Goal: Information Seeking & Learning: Understand process/instructions

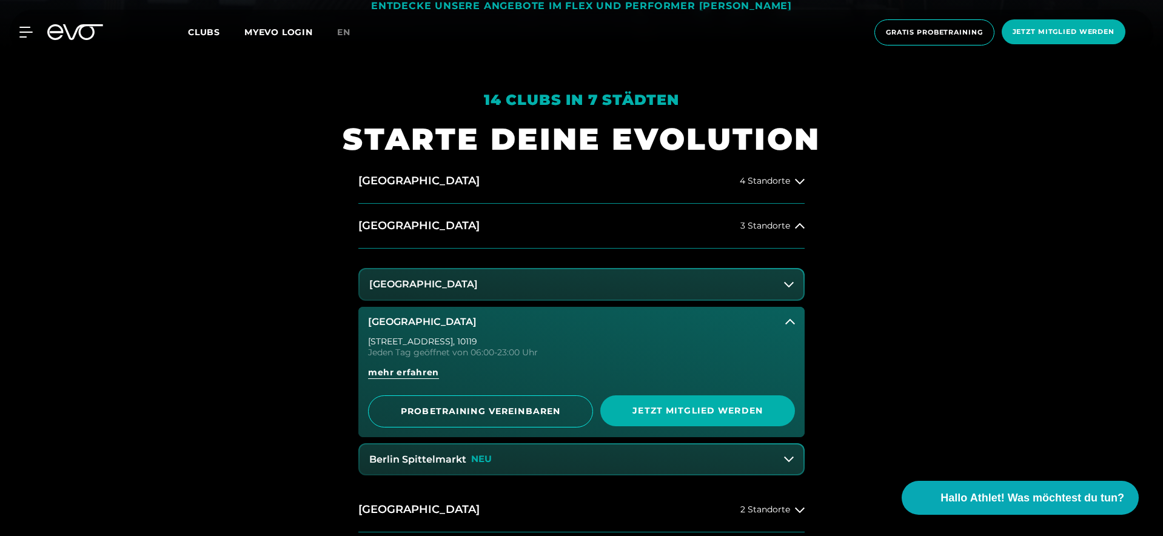
scroll to position [578, 0]
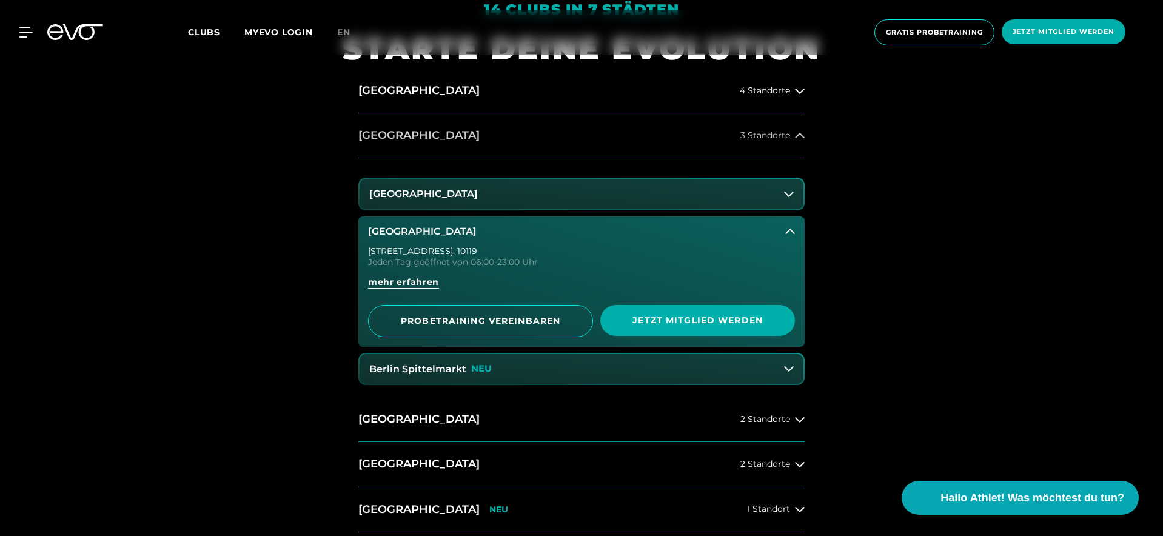
click at [391, 148] on button "[GEOGRAPHIC_DATA] 3 Standorte" at bounding box center [581, 135] width 446 height 45
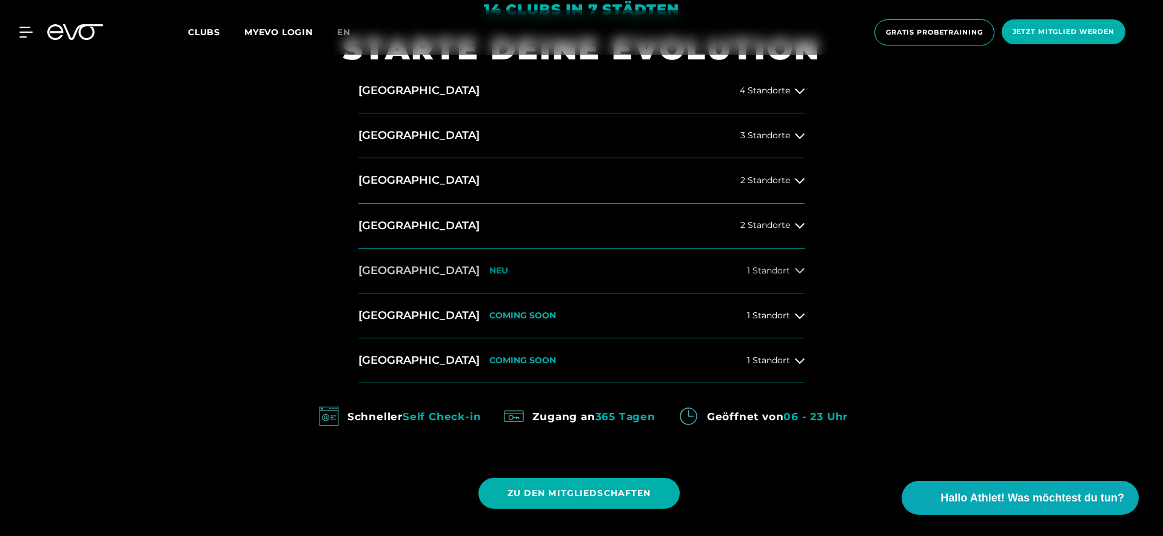
click at [407, 270] on h2 "[GEOGRAPHIC_DATA]" at bounding box center [418, 270] width 121 height 15
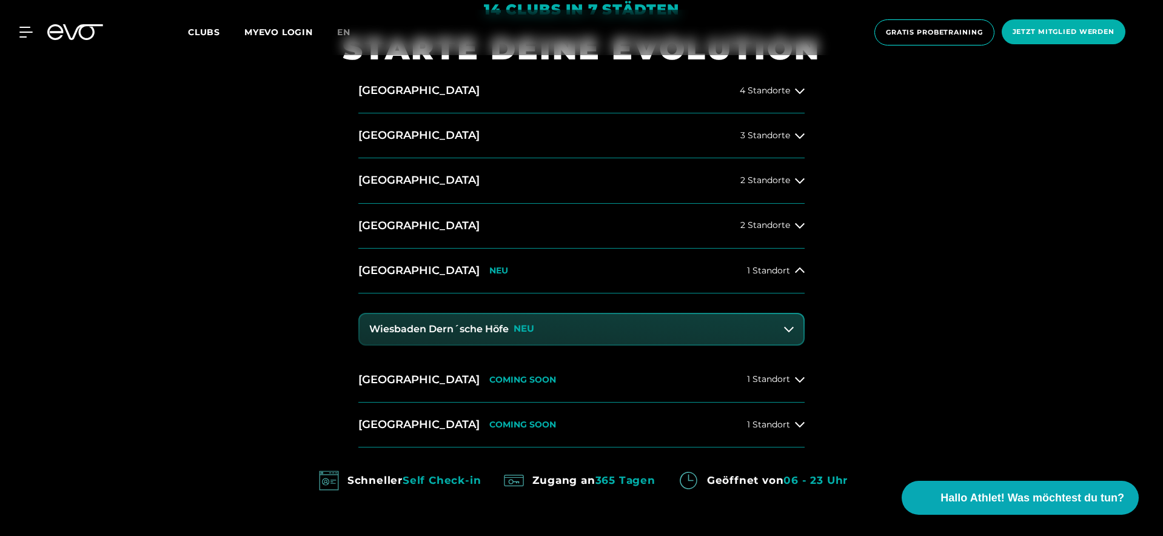
click at [428, 316] on button "Wiesbaden Dern´sche Höfe NEU" at bounding box center [582, 329] width 444 height 30
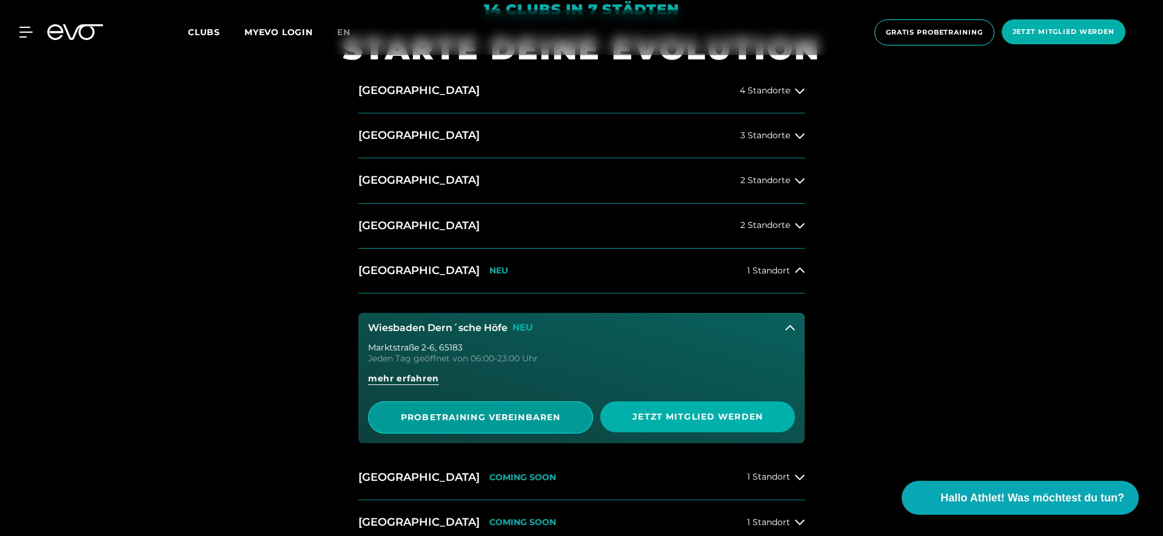
click at [479, 418] on span "PROBETRAINING VEREINBAREN" at bounding box center [481, 417] width 166 height 13
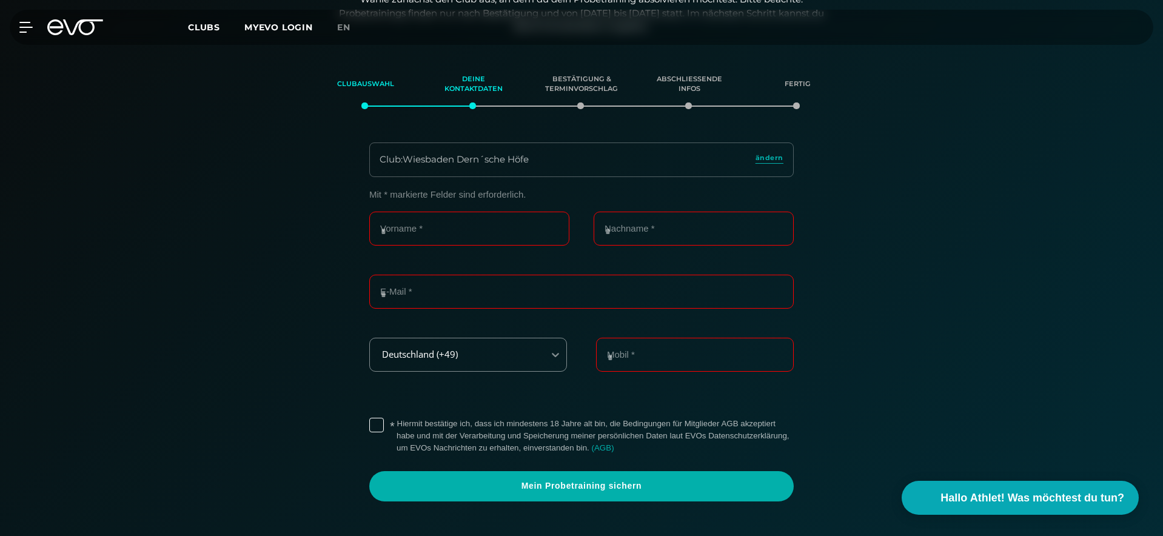
scroll to position [207, 0]
click at [201, 183] on section "Mit * markierte [PERSON_NAME] sind erforderlich. Vorname * Nachname * E-Mail * …" at bounding box center [581, 352] width 849 height 349
click at [106, 94] on div "Clubauswahl Deine Kontaktdaten Bestätigung & Terminvorschlag Abschließende Info…" at bounding box center [581, 290] width 1163 height 474
click at [74, 33] on icon at bounding box center [83, 27] width 40 height 16
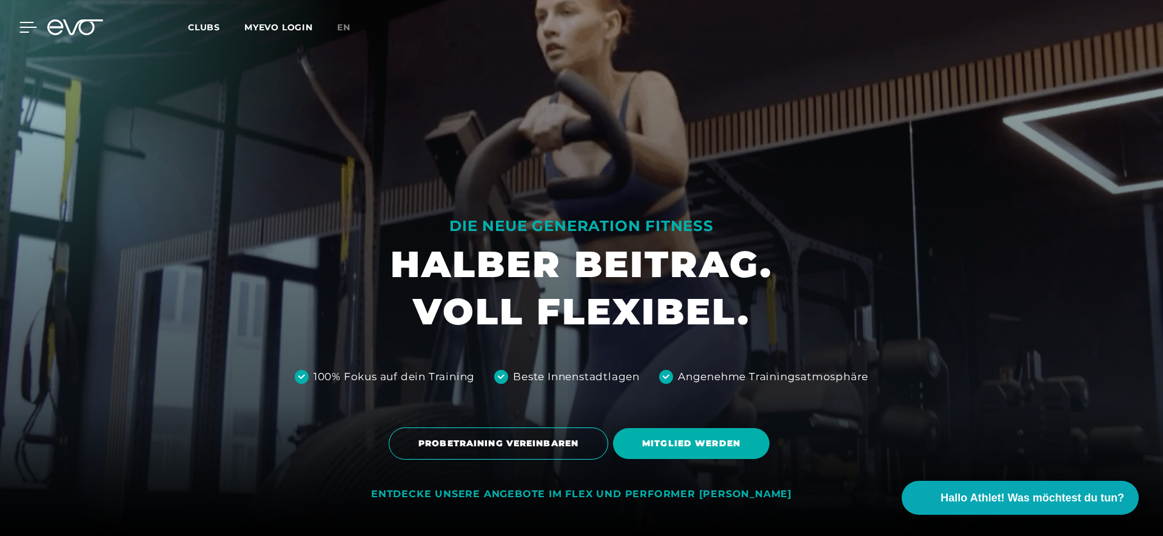
click at [26, 28] on icon at bounding box center [28, 27] width 17 height 10
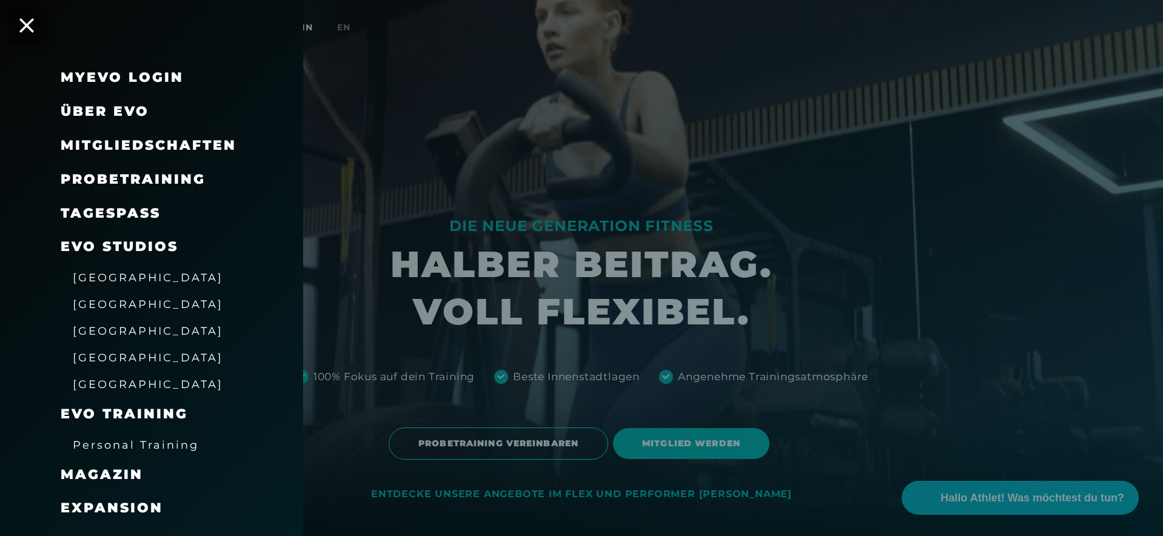
click at [168, 144] on span "Mitgliedschaften" at bounding box center [149, 145] width 176 height 16
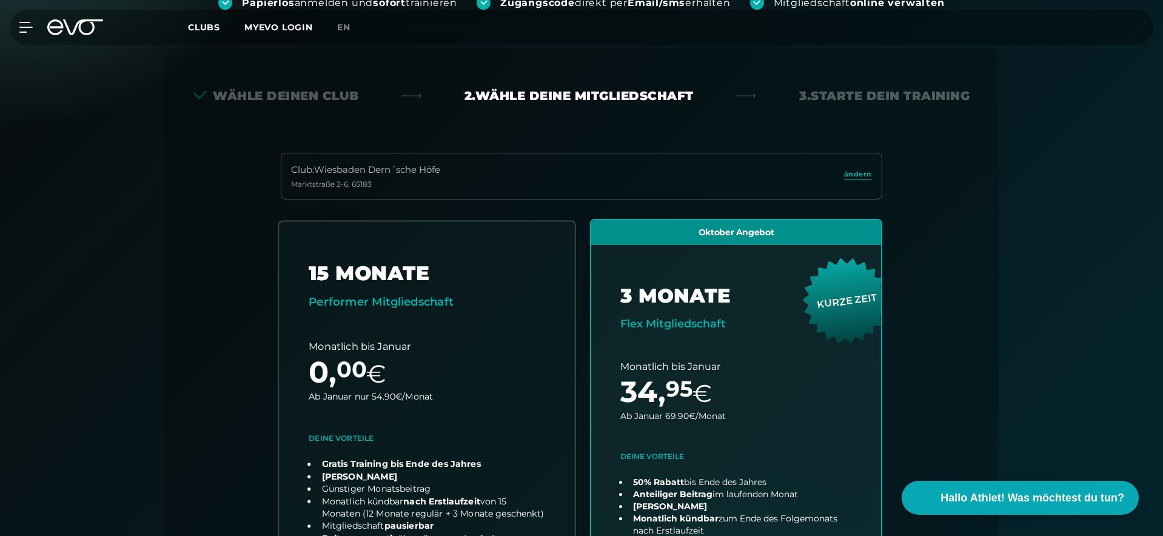
scroll to position [268, 0]
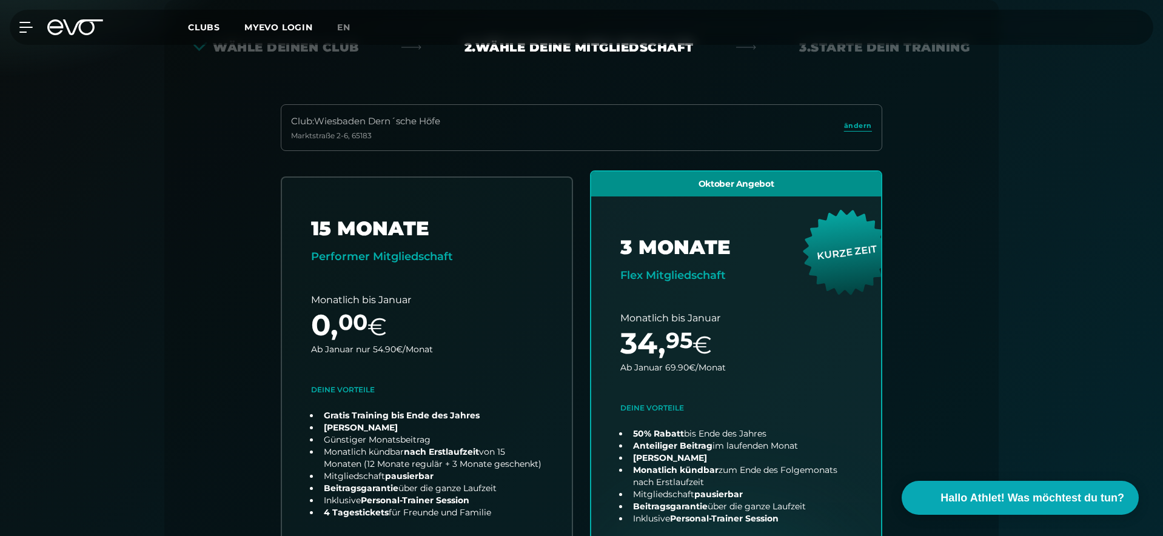
click at [443, 140] on div "Club : Wiesbaden Dern´sche [STREET_ADDRESS]" at bounding box center [582, 127] width 602 height 47
click at [857, 130] on span "ändern" at bounding box center [858, 126] width 28 height 10
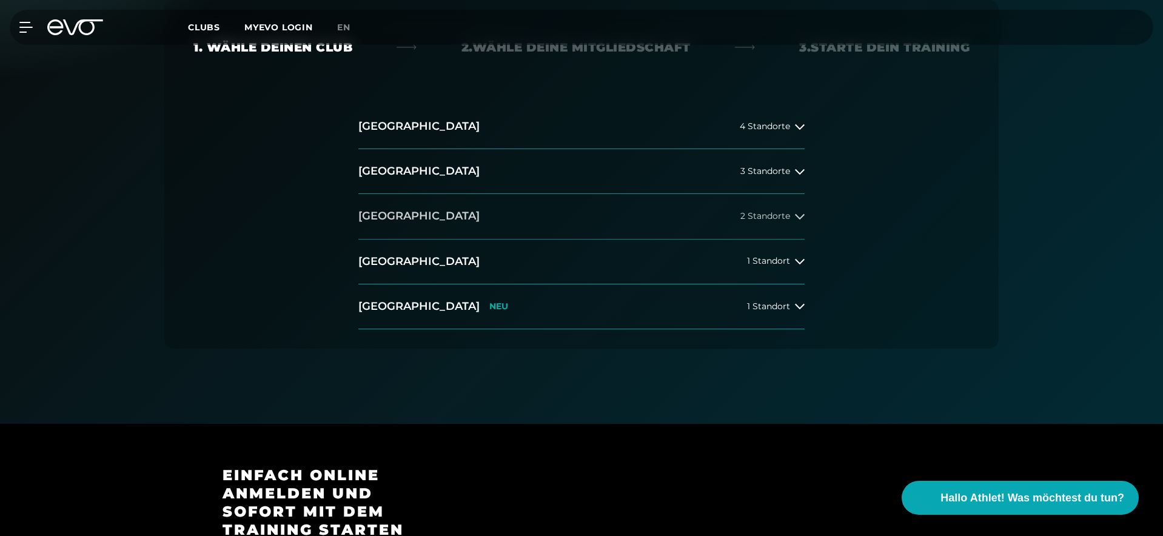
click at [489, 214] on button "[GEOGRAPHIC_DATA] 2 Standorte" at bounding box center [581, 216] width 446 height 45
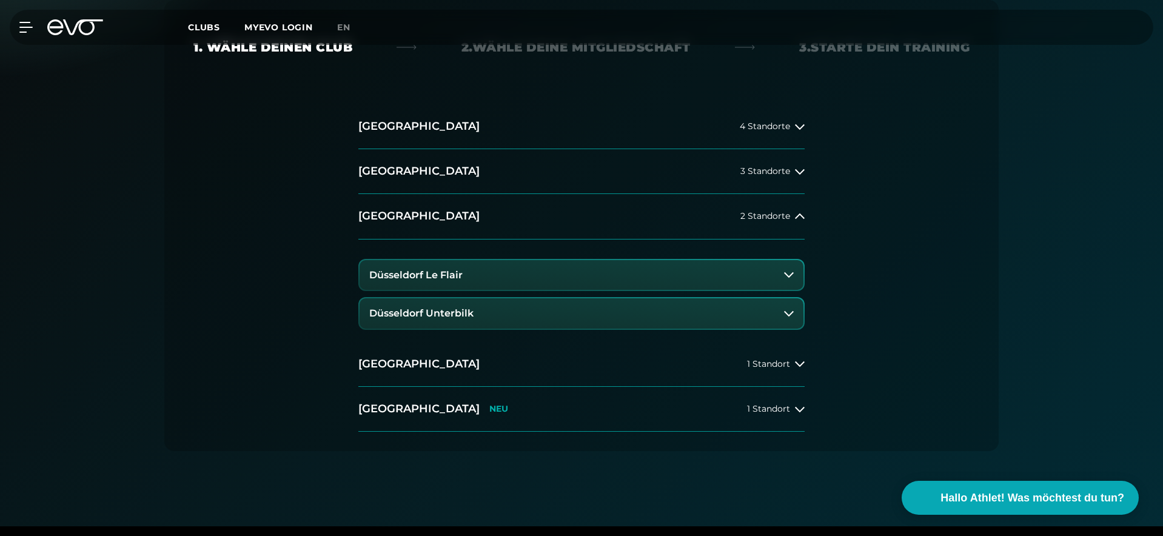
click at [491, 278] on button "Düsseldorf Le Flair" at bounding box center [582, 275] width 444 height 30
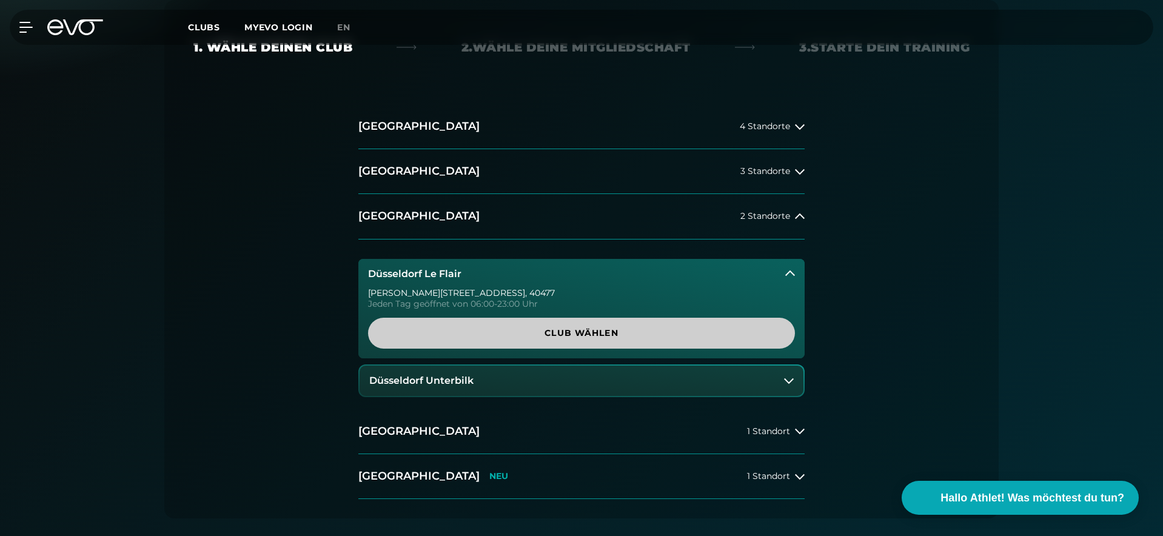
click at [518, 330] on span "Club wählen" at bounding box center [581, 333] width 369 height 13
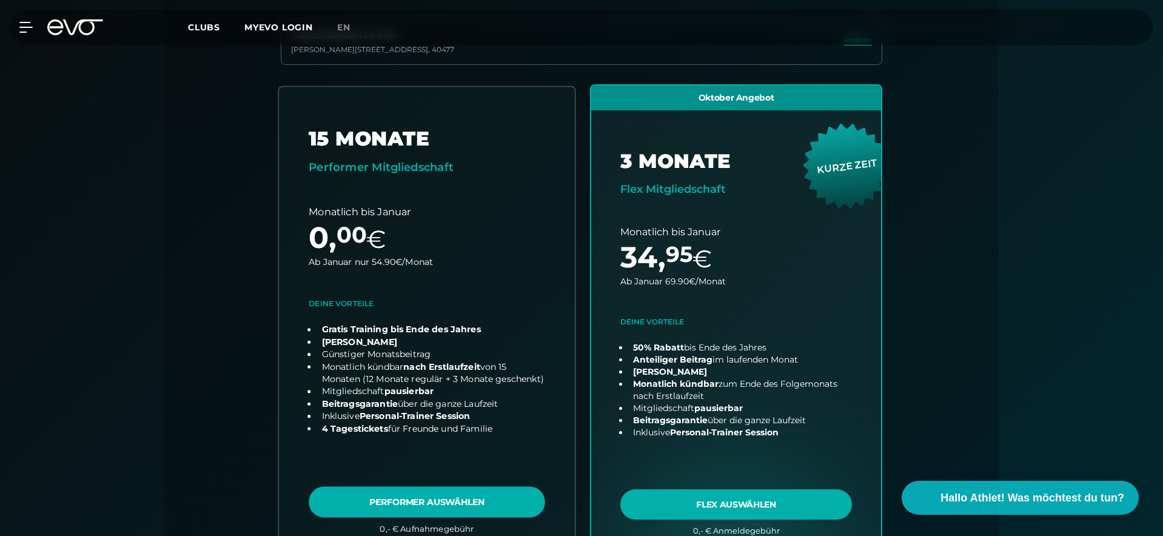
scroll to position [353, 0]
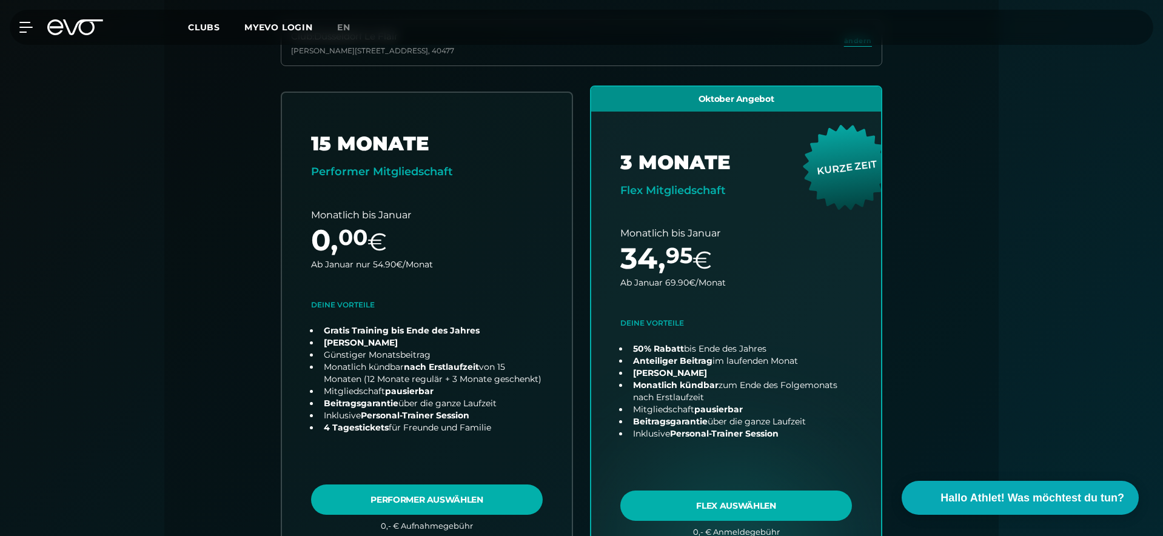
click at [512, 1] on div "MyEVO Login Über EVO Mitgliedschaften Probetraining TAGESPASS EVO Studios [GEOG…" at bounding box center [581, 27] width 1163 height 55
click at [27, 32] on icon at bounding box center [28, 27] width 17 height 10
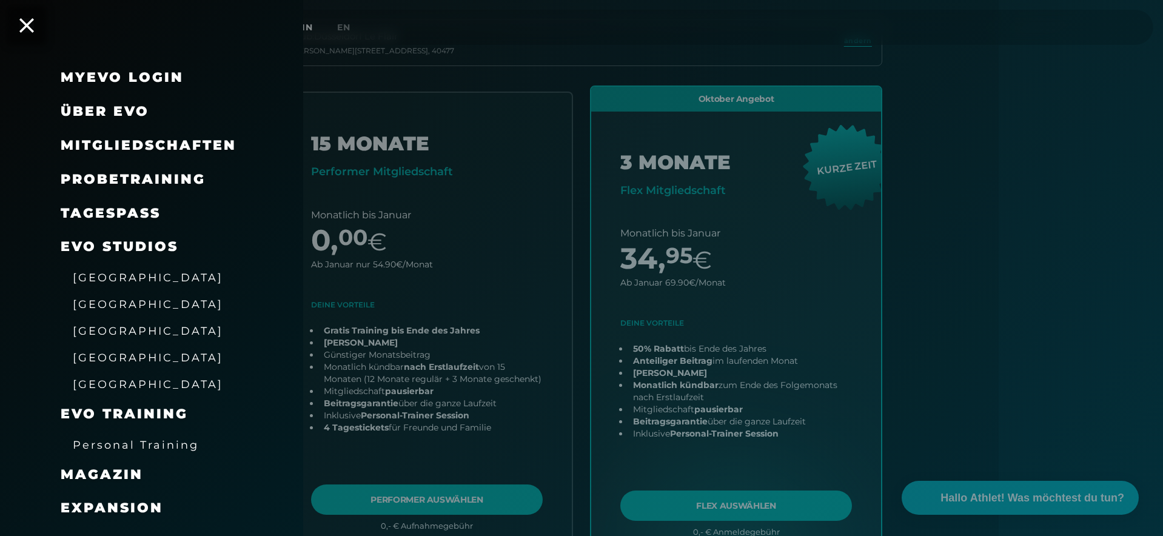
click at [84, 208] on link "TAGESPASS" at bounding box center [111, 213] width 100 height 16
click at [32, 35] on div "MyEVO Login Über EVO Mitgliedschaften Probetraining TAGESPASS EVO Studios [GEOG…" at bounding box center [151, 268] width 303 height 536
click at [28, 29] on icon at bounding box center [27, 26] width 16 height 16
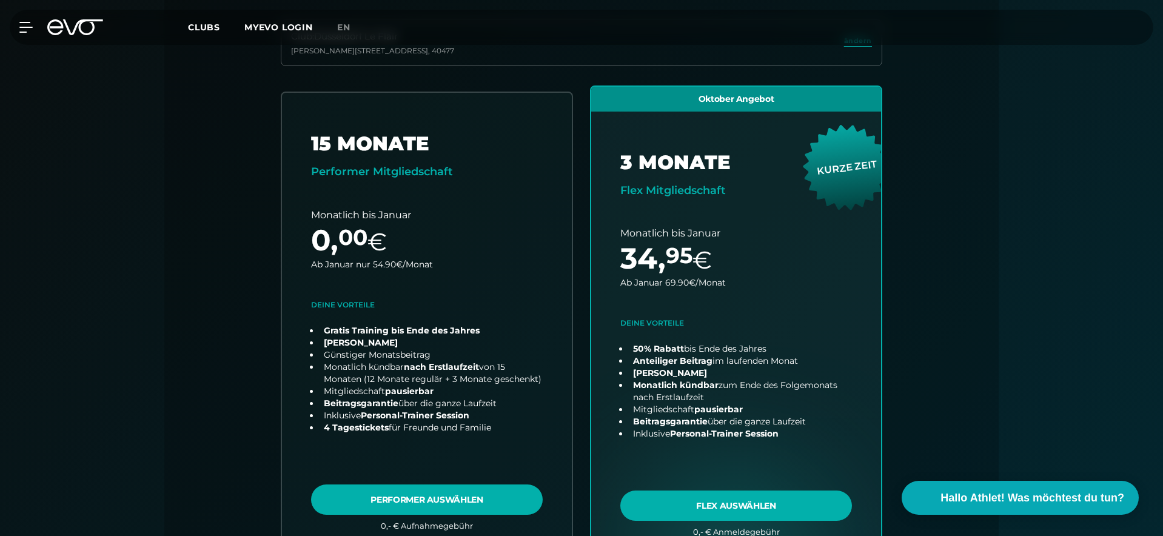
click at [75, 35] on div "MyEVO Login Über EVO Mitgliedschaften Probetraining TAGESPASS EVO Studios [GEOG…" at bounding box center [581, 27] width 1158 height 35
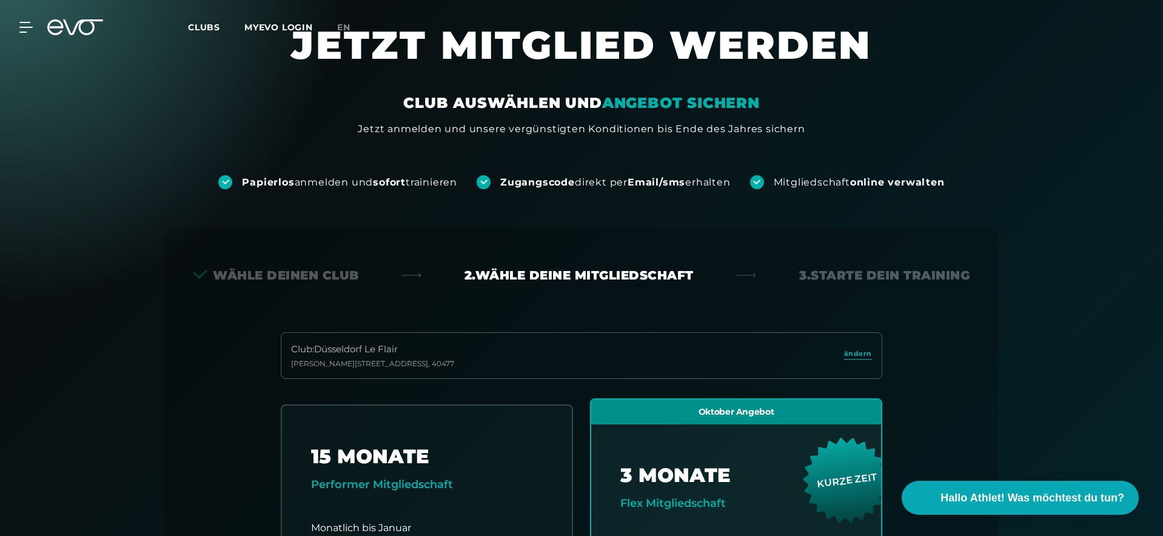
scroll to position [39, 0]
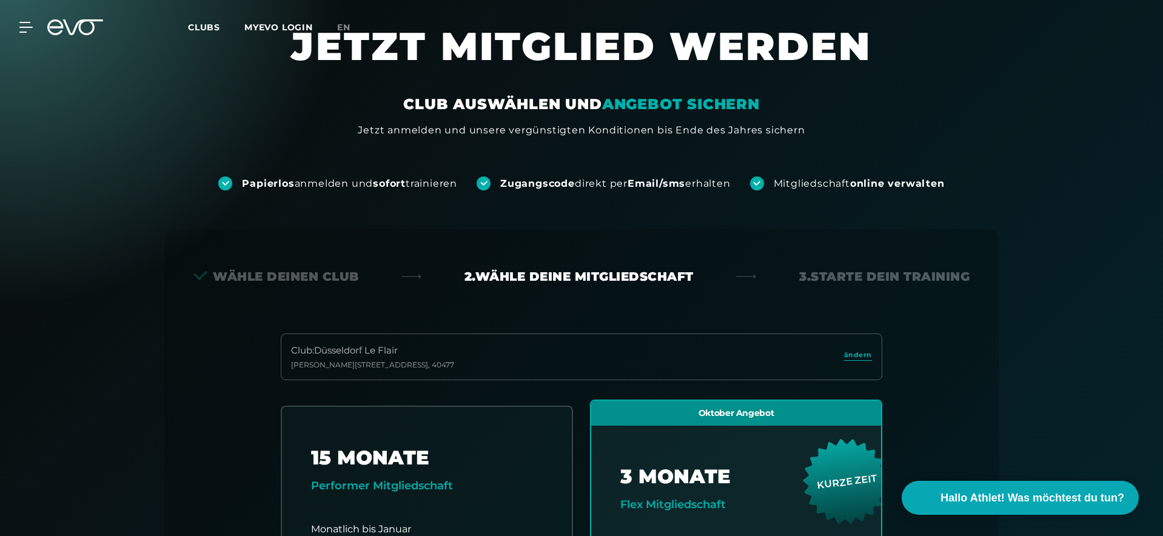
click at [77, 25] on icon at bounding box center [83, 27] width 40 height 16
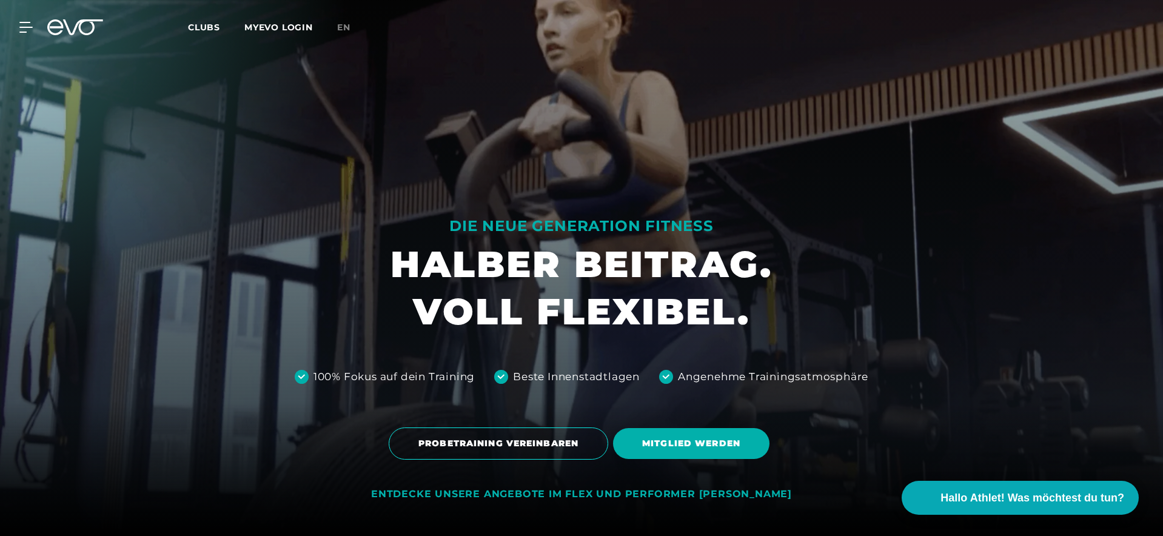
click at [89, 113] on div at bounding box center [581, 268] width 1163 height 536
click at [227, 153] on div at bounding box center [581, 268] width 1163 height 536
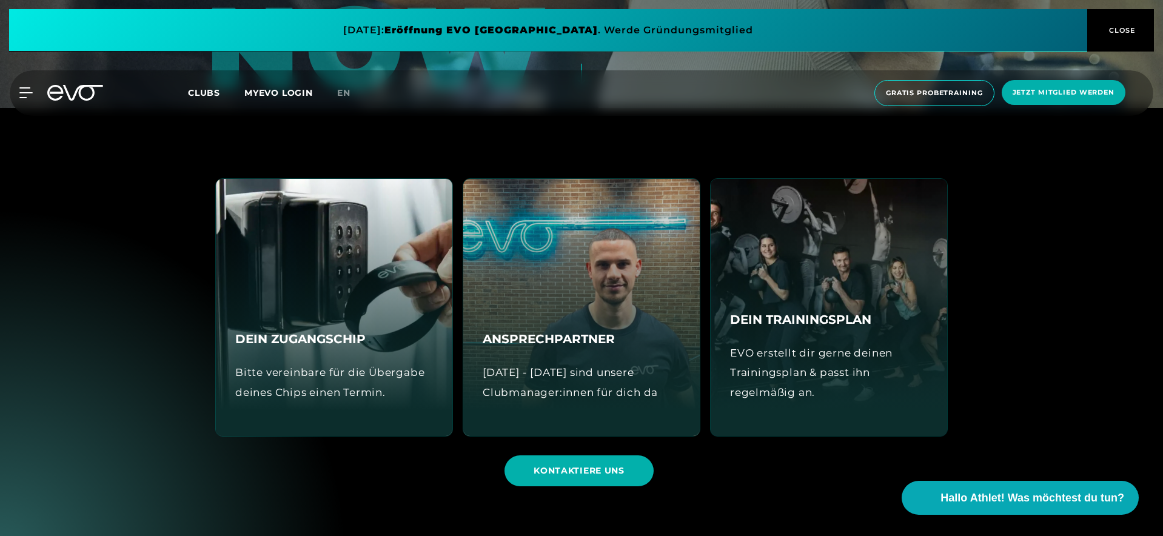
scroll to position [429, 0]
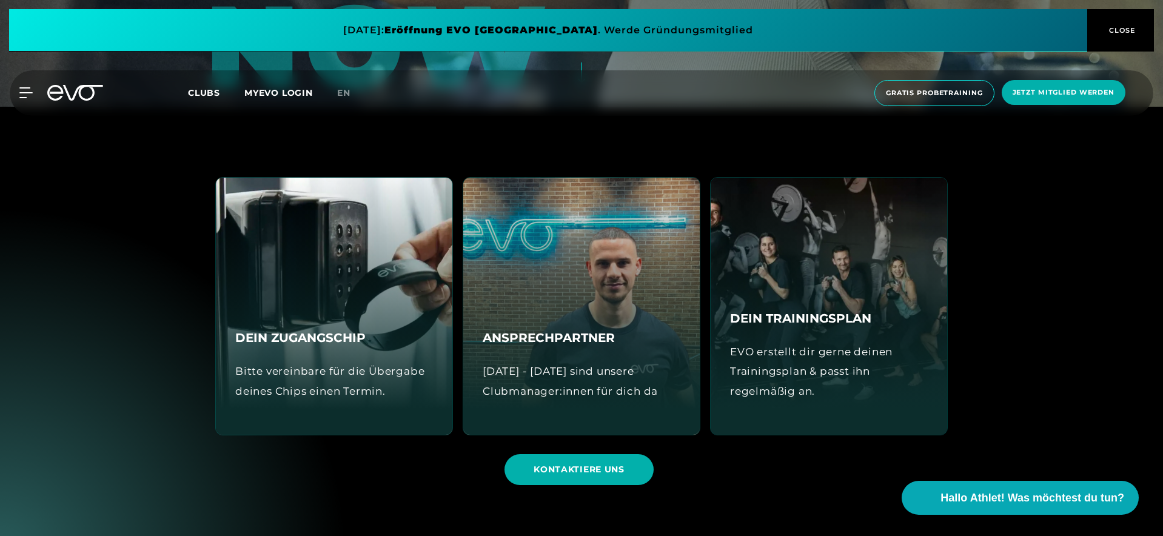
click at [296, 341] on h4 "DEIN ZUGANGSCHIP" at bounding box center [300, 338] width 130 height 18
click at [306, 313] on div "DEIN ZUGANGSCHIP Bitte vereinbare für die Übergabe deines Chips einen Termin." at bounding box center [334, 306] width 236 height 257
click at [320, 372] on div "Bitte vereinbare für die Übergabe deines Chips einen Termin." at bounding box center [334, 380] width 198 height 39
click at [334, 395] on div "Bitte vereinbare für die Übergabe deines Chips einen Termin." at bounding box center [334, 380] width 198 height 39
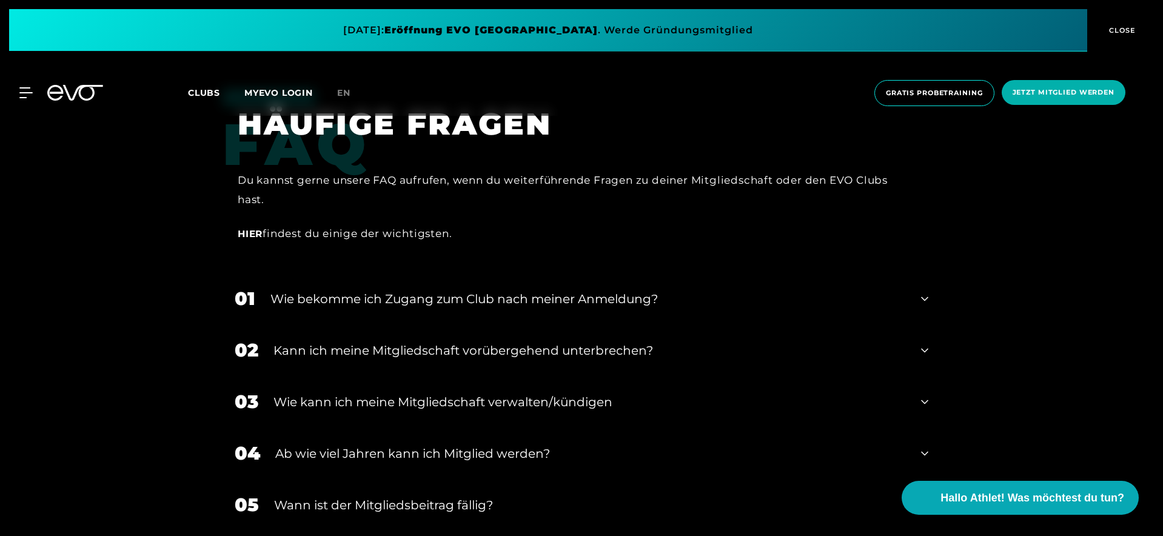
scroll to position [1997, 0]
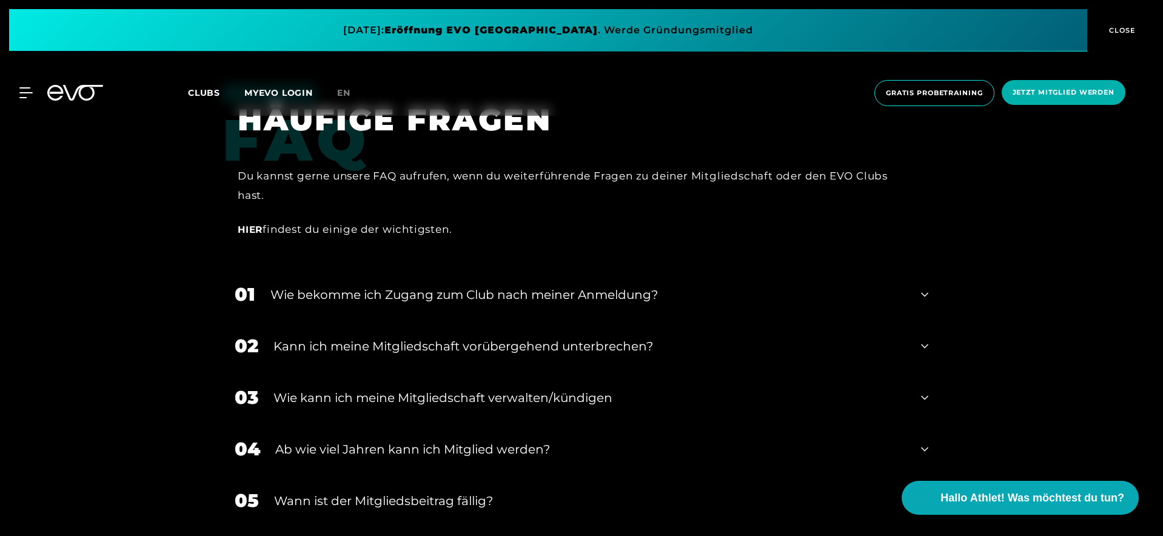
click at [498, 272] on div "01 Wie bekomme ich Zugang zum Club nach meiner Anmeldung?" at bounding box center [582, 295] width 718 height 52
